Goal: Task Accomplishment & Management: Use online tool/utility

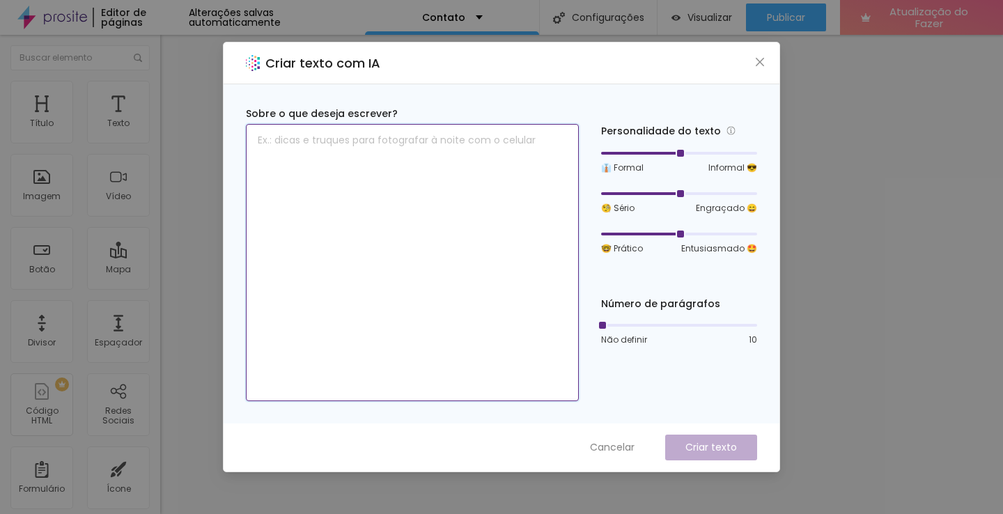
click at [431, 156] on textarea at bounding box center [412, 262] width 333 height 277
type textarea "u"
type textarea "q"
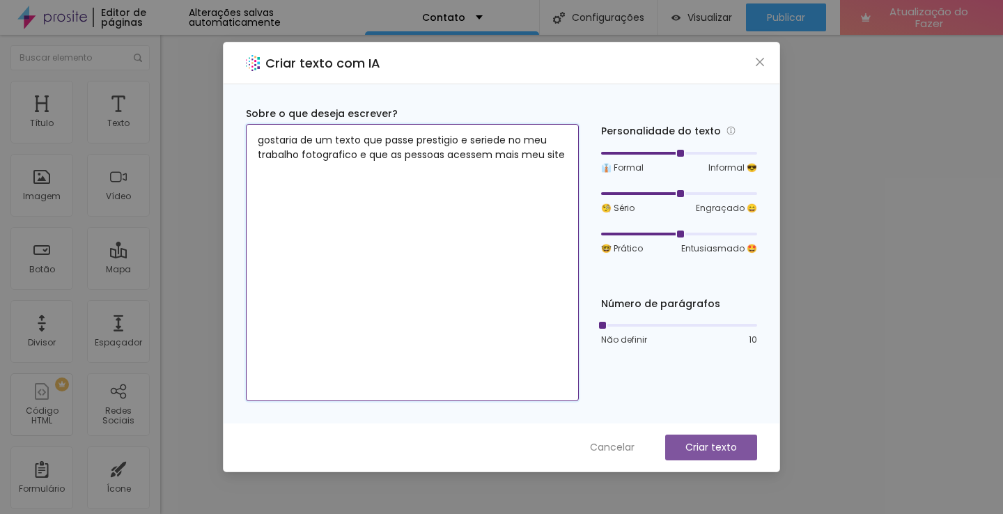
type textarea "gostaria de um texto que passe prestigio e seriede no meu trabalho fotografico …"
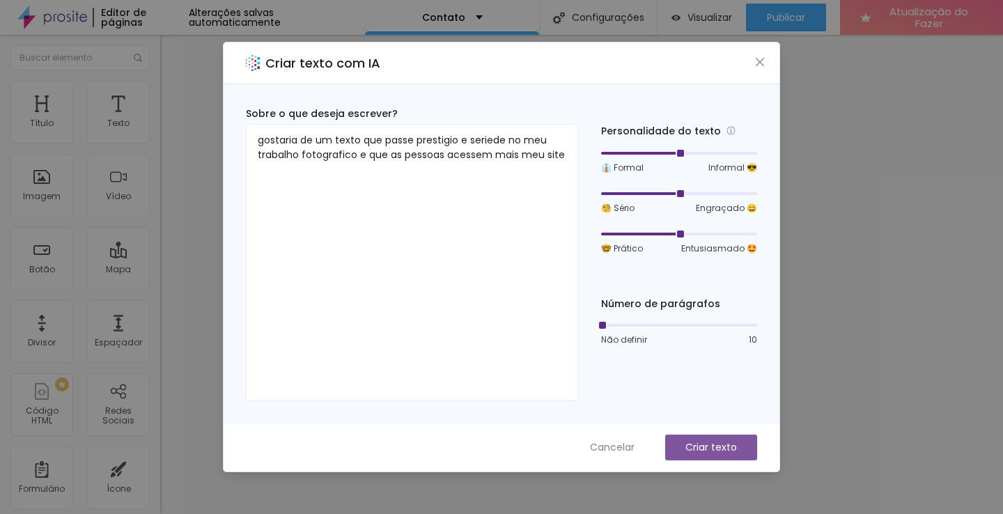
click at [721, 454] on p "Criar texto" at bounding box center [712, 447] width 52 height 15
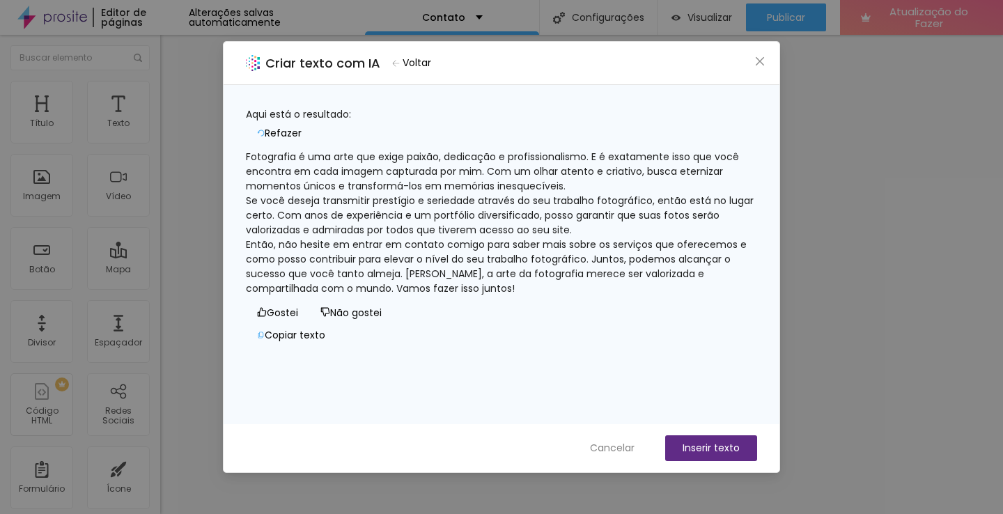
click at [714, 449] on font "Inserir texto" at bounding box center [711, 448] width 57 height 14
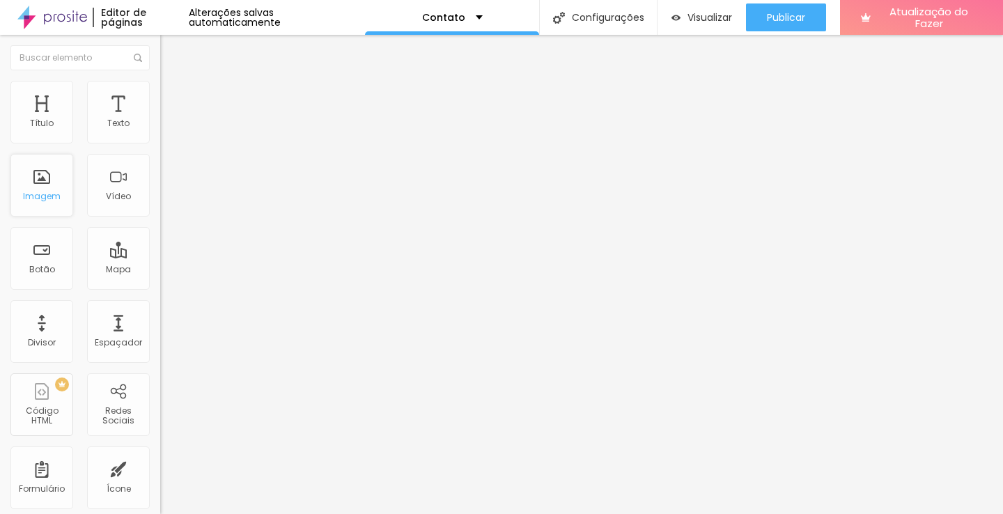
click at [40, 181] on div "Imagem" at bounding box center [41, 185] width 63 height 63
click at [41, 193] on font "Imagem" at bounding box center [42, 196] width 38 height 12
click at [38, 199] on font "Imagem" at bounding box center [42, 196] width 38 height 12
click at [160, 86] on img at bounding box center [166, 87] width 13 height 13
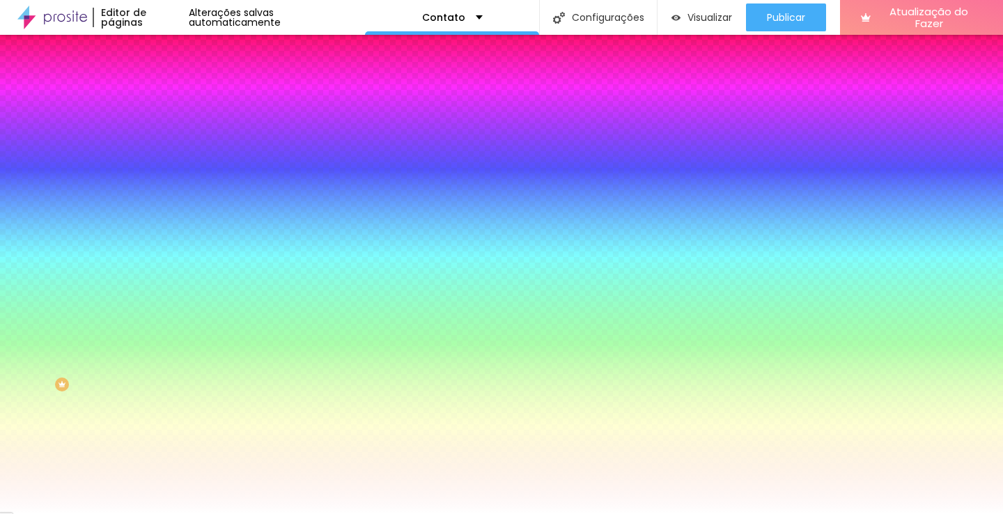
click at [160, 95] on img at bounding box center [166, 101] width 13 height 13
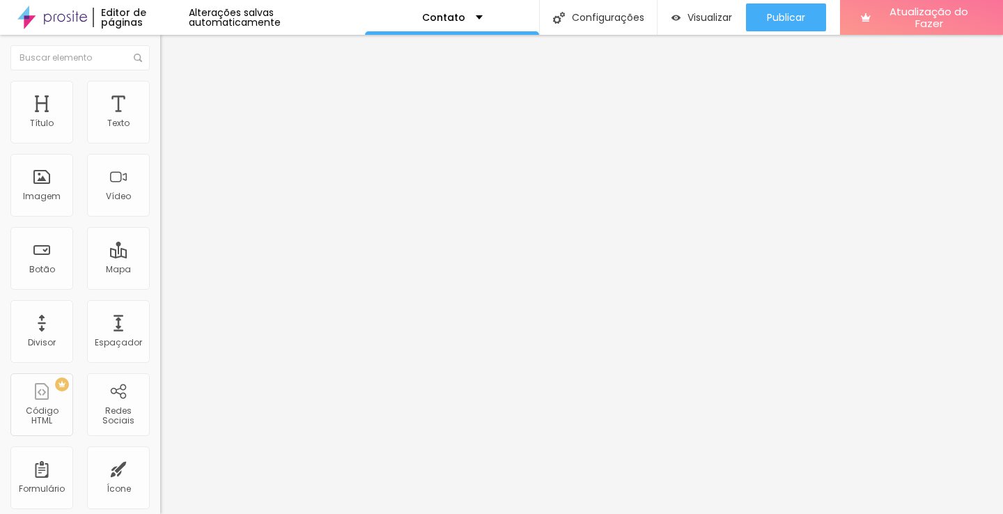
click at [160, 84] on img at bounding box center [166, 87] width 13 height 13
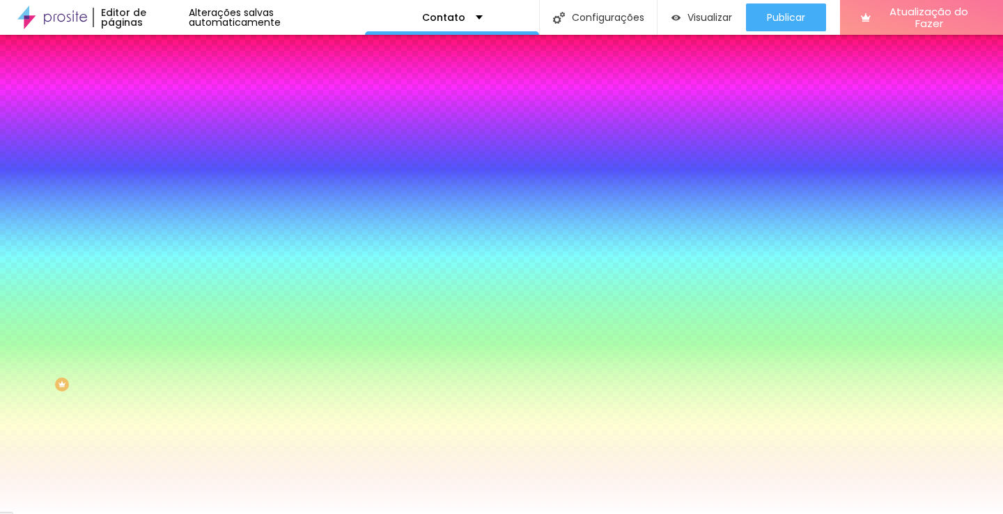
click at [160, 81] on li "Conteúdo" at bounding box center [240, 74] width 160 height 14
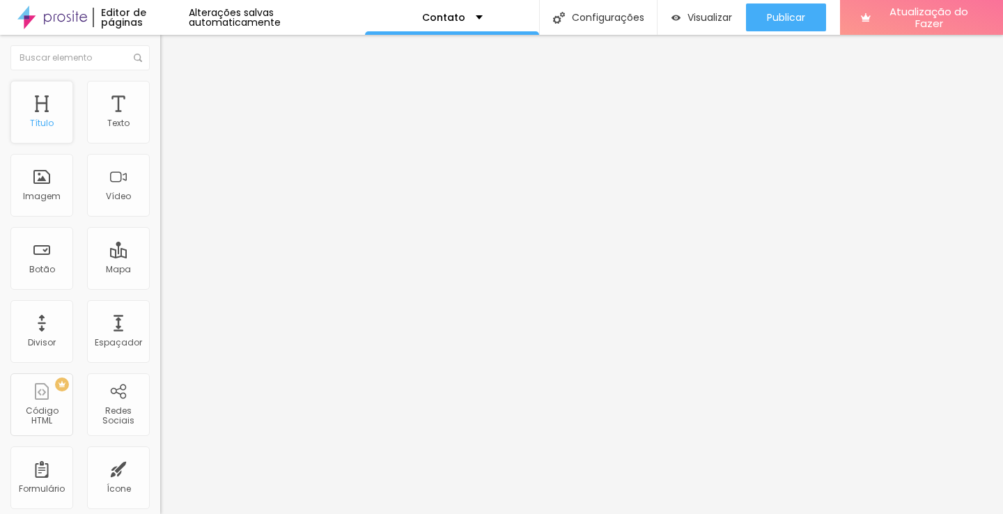
click at [44, 111] on div "Título" at bounding box center [41, 112] width 63 height 63
click at [463, 14] on div "Contato" at bounding box center [452, 18] width 61 height 10
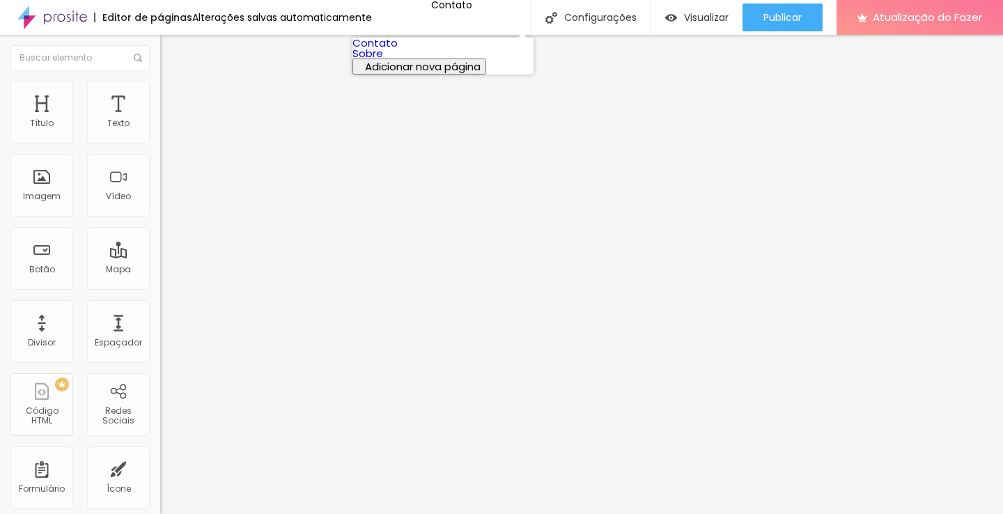
click at [383, 61] on font "Sobre" at bounding box center [368, 53] width 31 height 15
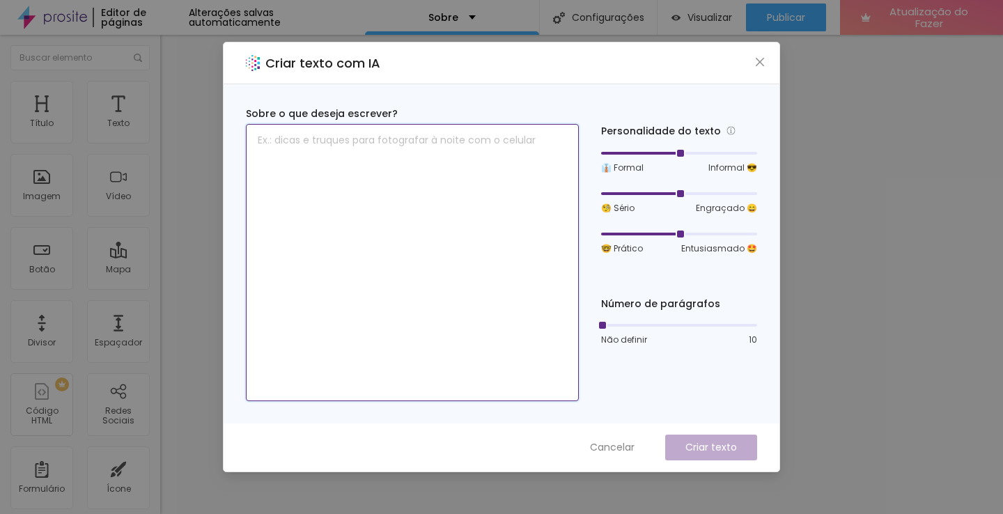
click at [380, 168] on textarea at bounding box center [412, 262] width 333 height 277
type textarea "digal algo que passe confiança na empresa RTD STUDIO & IMAGEM"
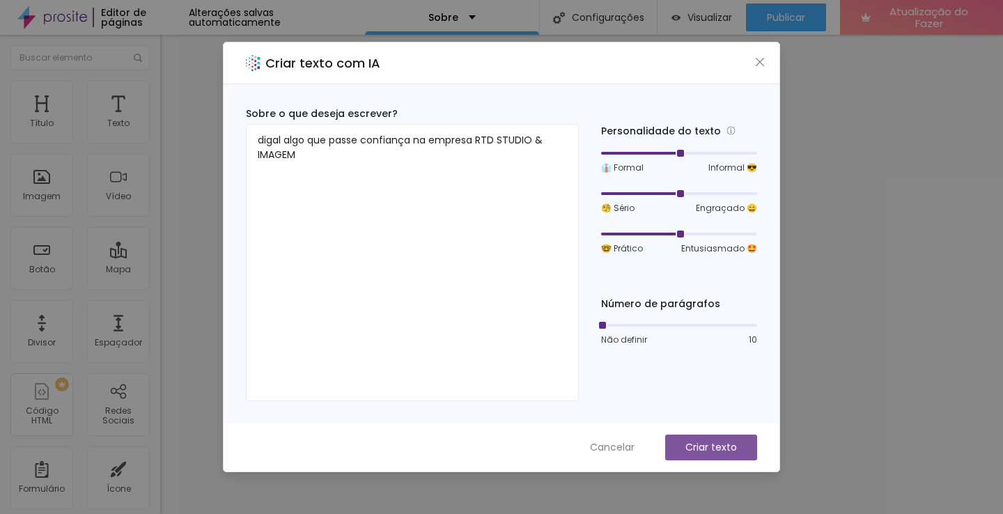
click at [708, 444] on font "Criar texto" at bounding box center [712, 447] width 52 height 14
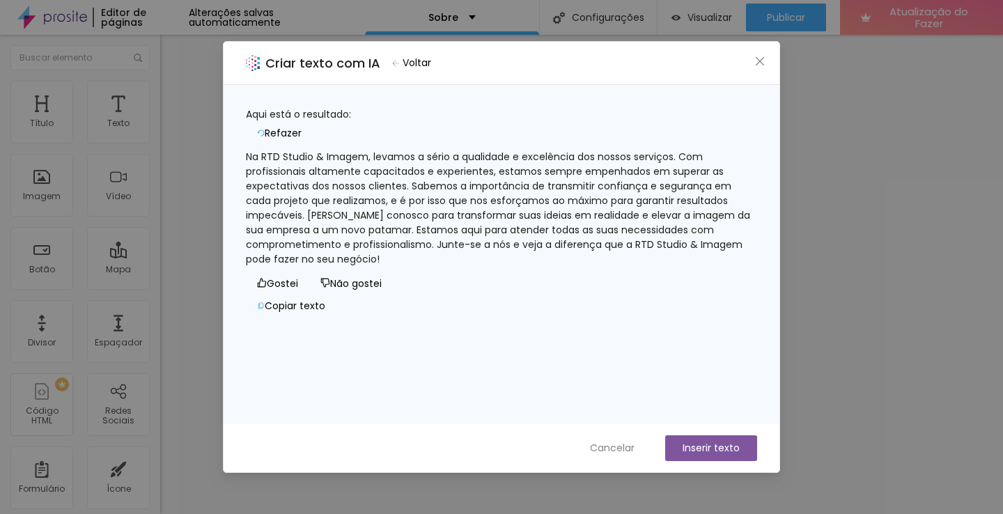
click at [704, 446] on font "Inserir texto" at bounding box center [711, 448] width 57 height 14
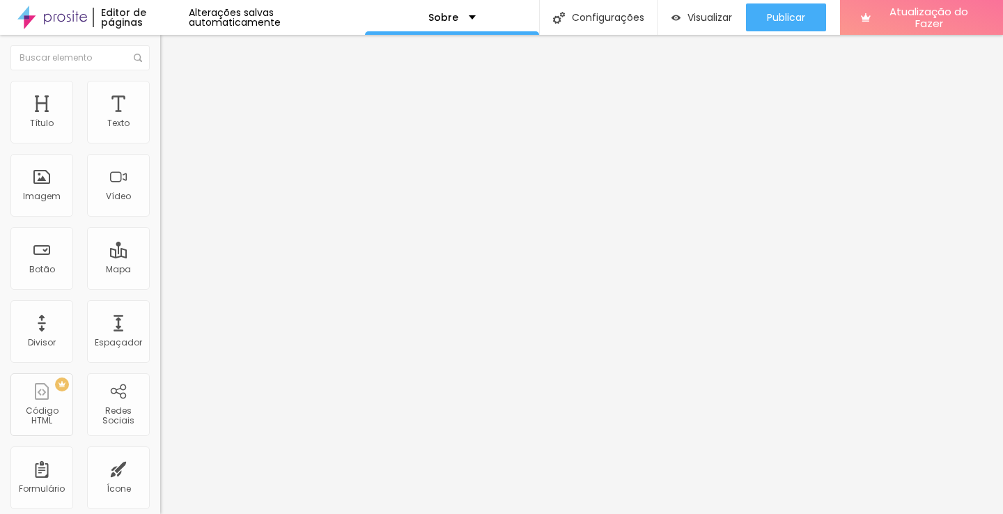
click at [169, 120] on font "Trocar imagem" at bounding box center [203, 114] width 68 height 12
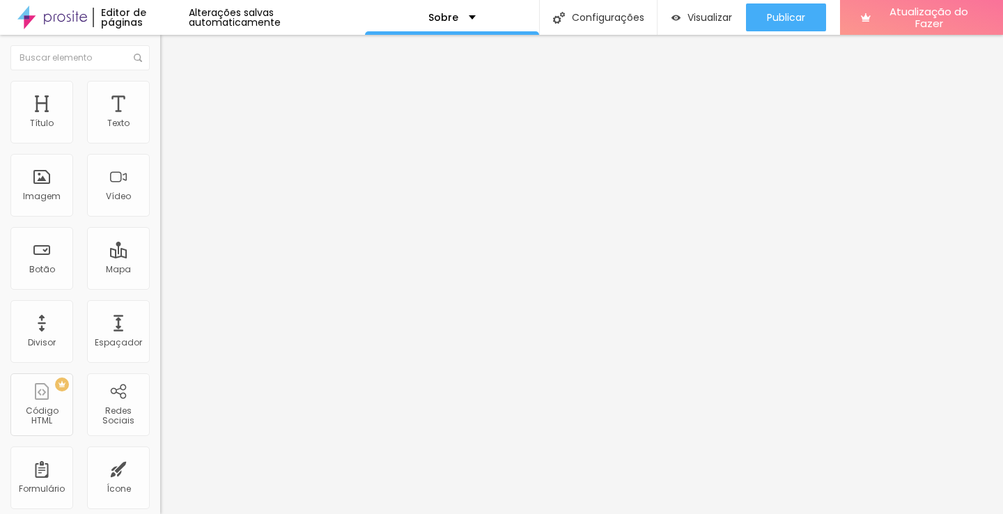
click at [40, 181] on div "Imagem" at bounding box center [41, 185] width 63 height 63
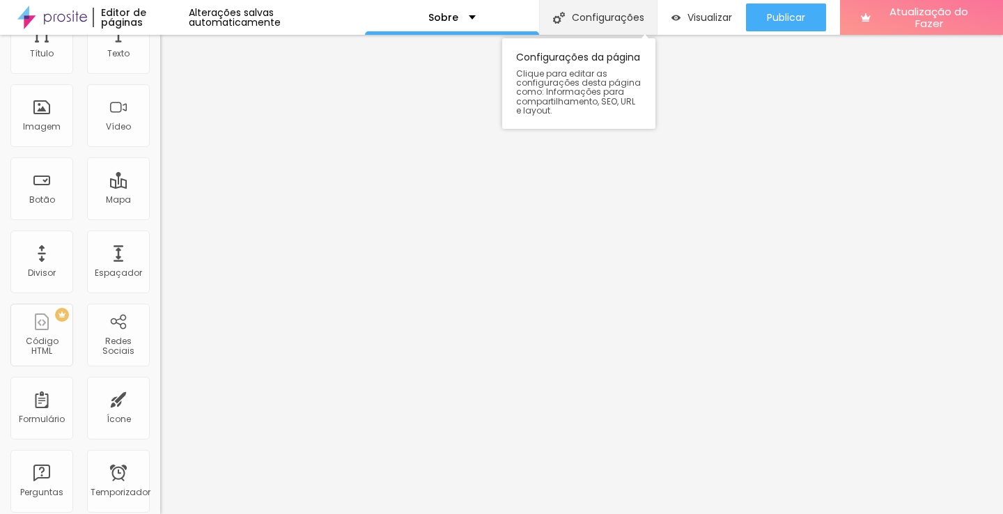
click at [572, 19] on font "Configurações" at bounding box center [608, 17] width 72 height 14
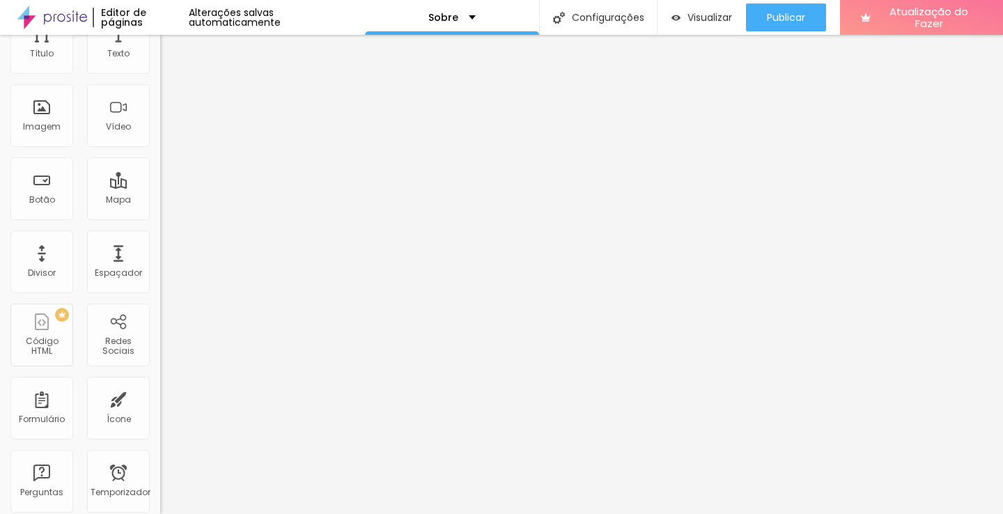
drag, startPoint x: 448, startPoint y: 201, endPoint x: 246, endPoint y: 204, distance: 202.1
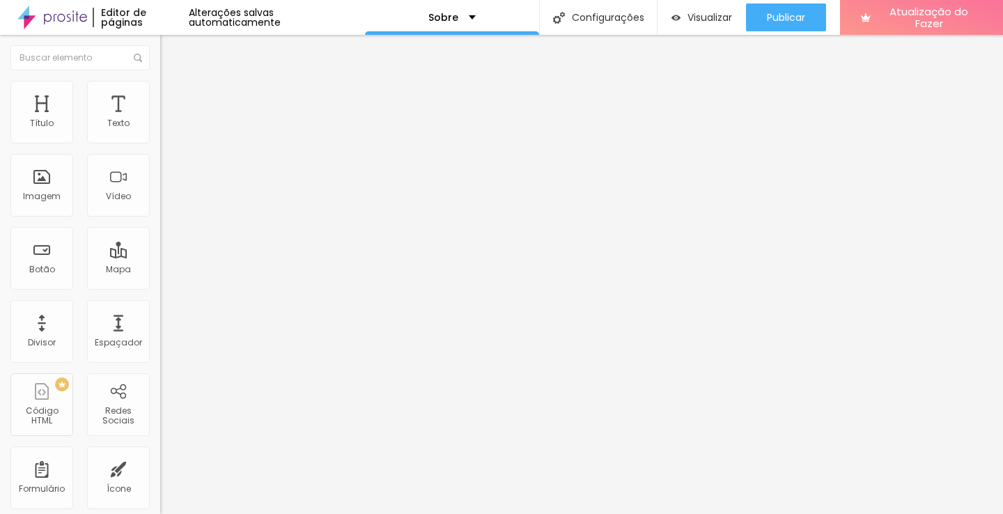
click at [135, 13] on font "Editor de páginas" at bounding box center [123, 18] width 45 height 24
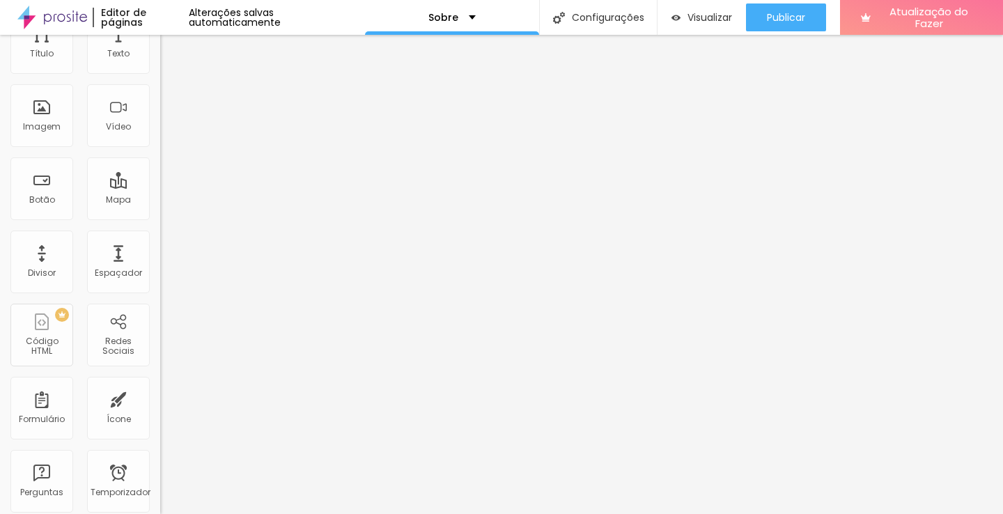
click at [31, 17] on img at bounding box center [52, 17] width 70 height 35
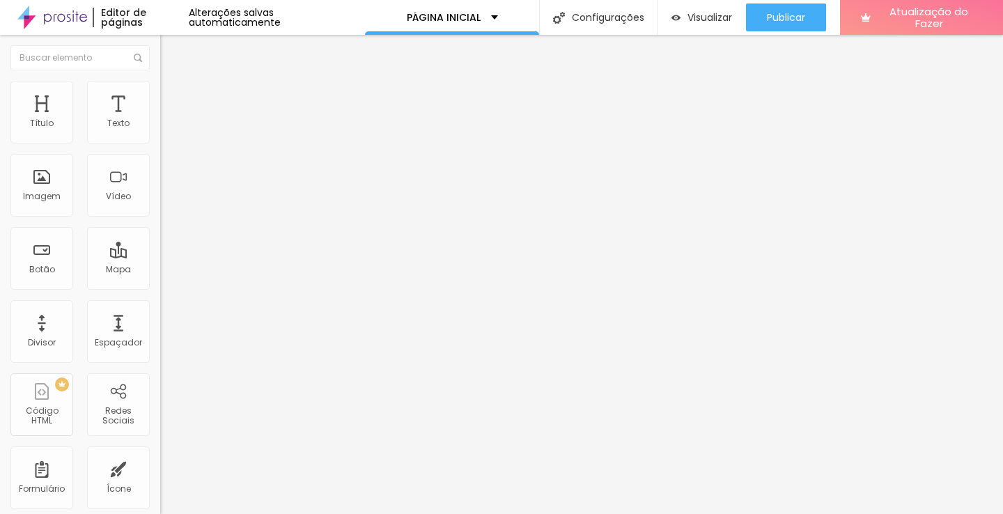
click at [160, 120] on span "Trocar imagem" at bounding box center [198, 114] width 76 height 12
click at [47, 191] on font "Imagem" at bounding box center [42, 196] width 38 height 12
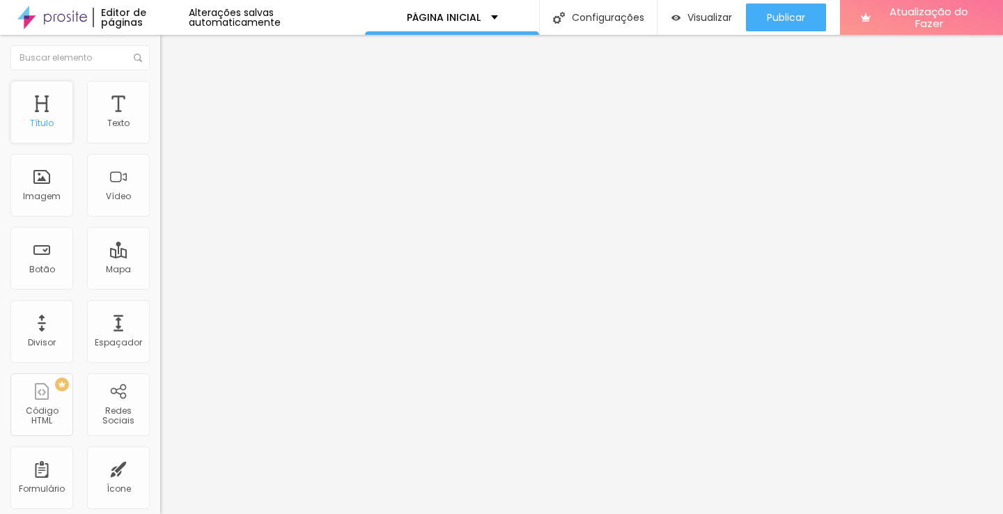
click at [45, 130] on div "Título" at bounding box center [41, 112] width 63 height 63
click at [40, 118] on font "Título" at bounding box center [42, 123] width 24 height 12
click at [110, 118] on font "Texto" at bounding box center [118, 123] width 22 height 12
click at [233, 16] on font "Alterações salvas automaticamente" at bounding box center [235, 18] width 92 height 24
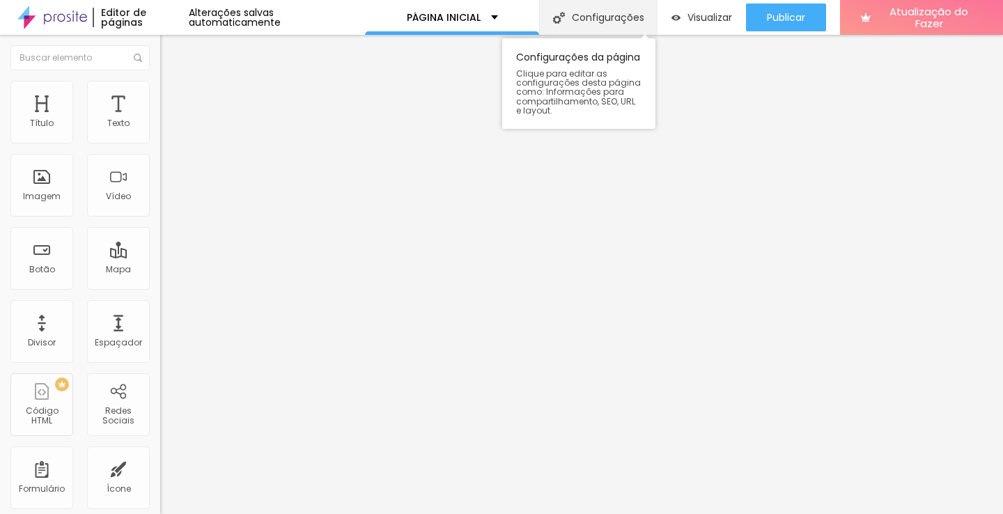
click at [562, 17] on div "Configurações" at bounding box center [598, 17] width 118 height 35
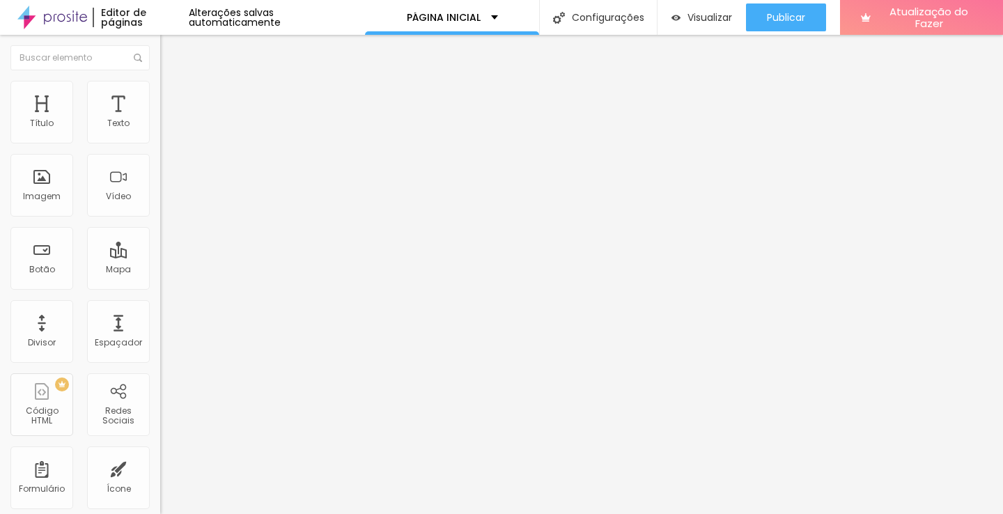
click at [64, 13] on img at bounding box center [52, 17] width 70 height 35
